Goal: Task Accomplishment & Management: Manage account settings

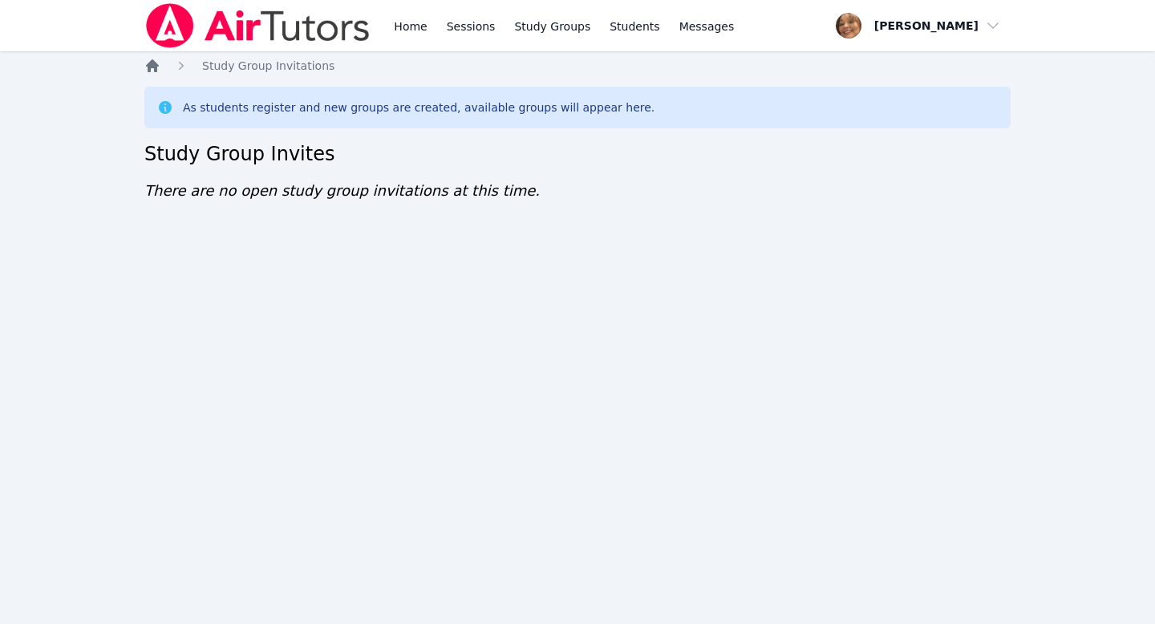
click at [147, 67] on icon "Breadcrumb" at bounding box center [152, 66] width 16 height 16
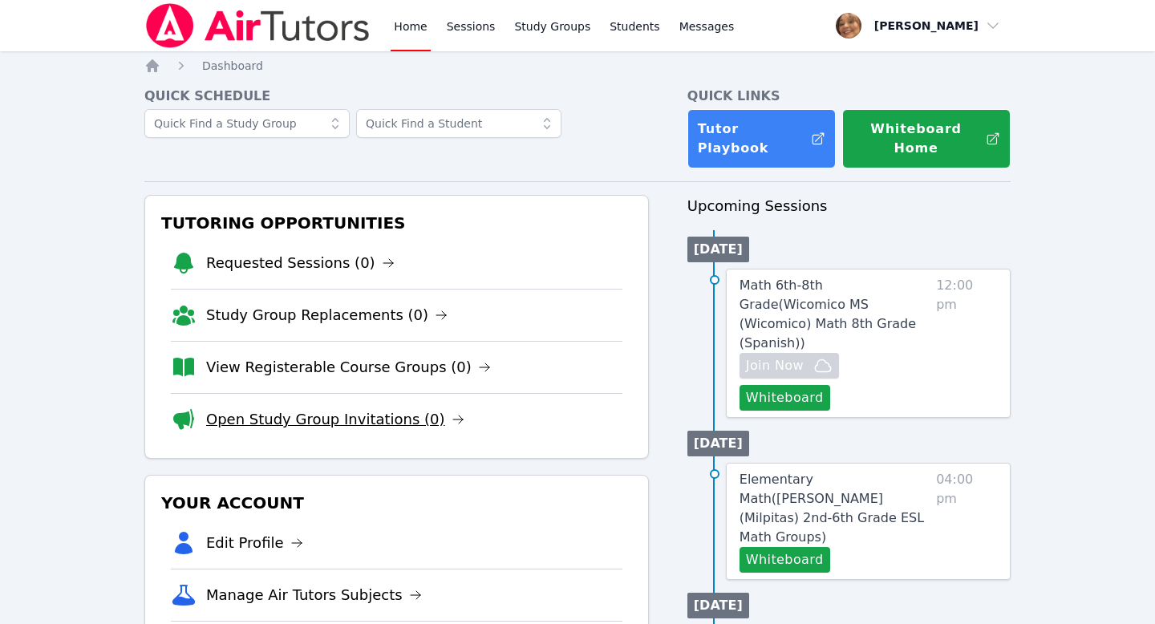
click at [306, 408] on link "Open Study Group Invitations (0)" at bounding box center [335, 419] width 258 height 22
